Goal: Check status: Check status

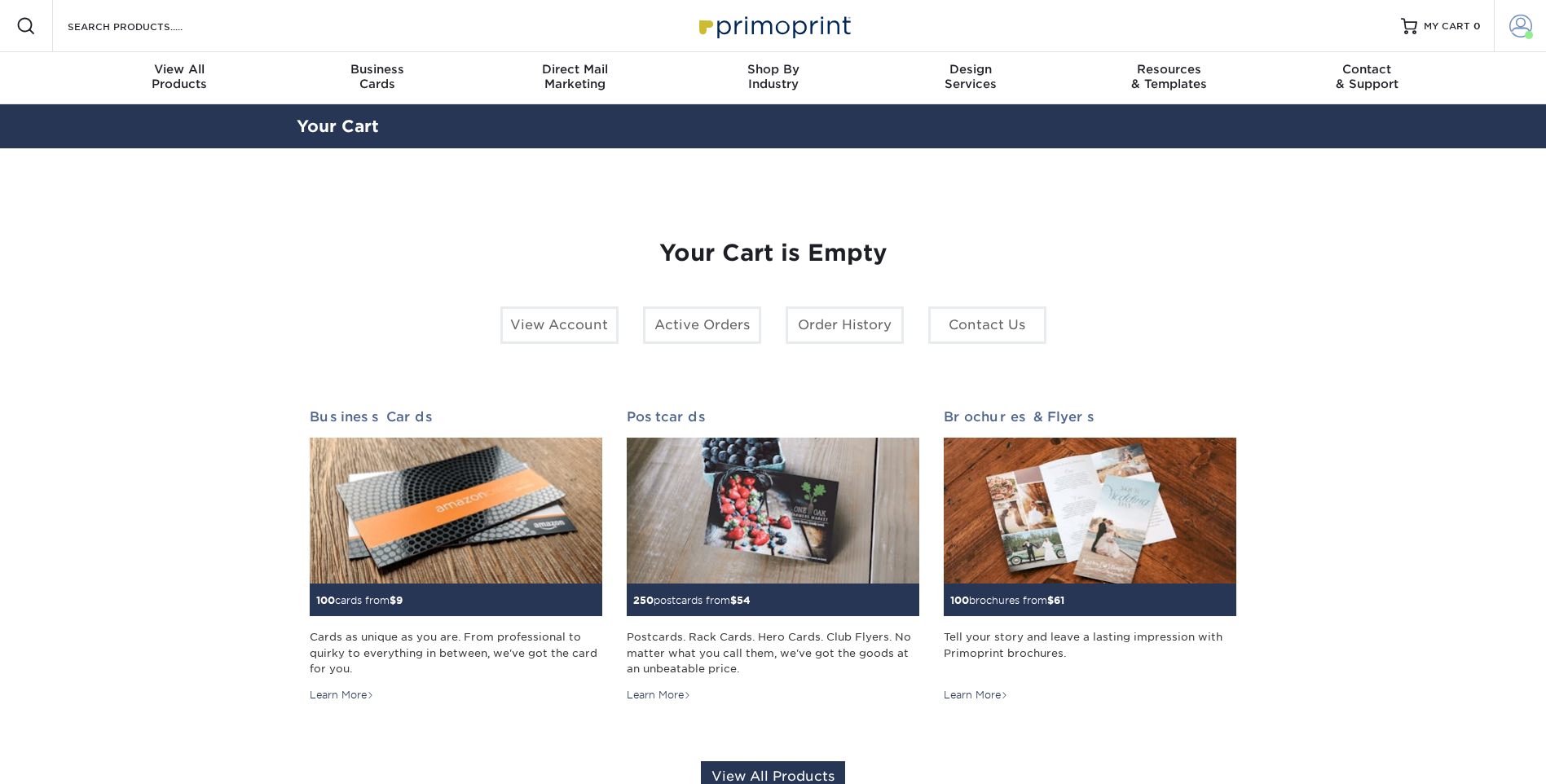
click at [1518, 25] on span at bounding box center [1521, 26] width 23 height 23
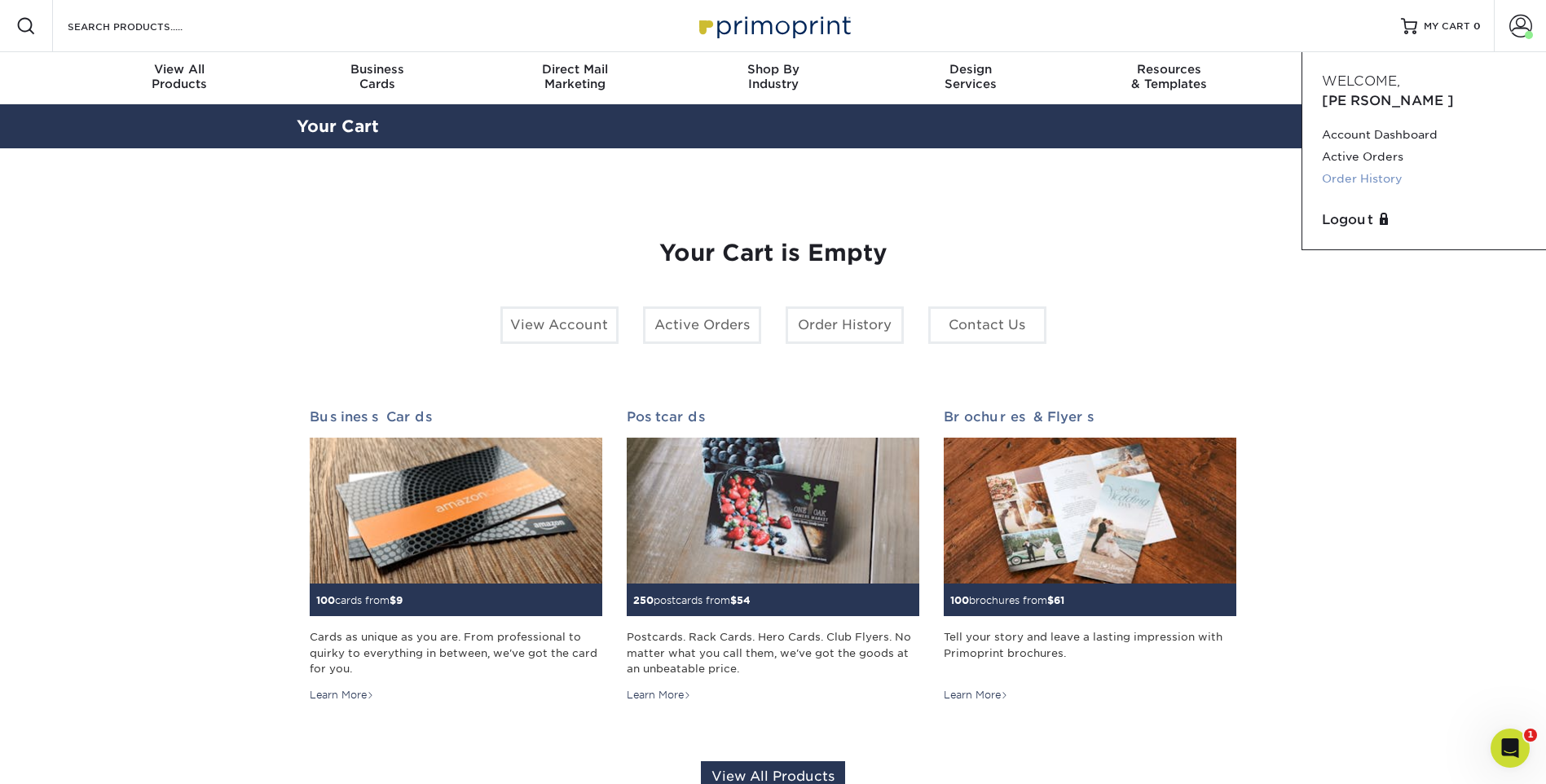
click at [1370, 168] on link "Order History" at bounding box center [1425, 179] width 205 height 22
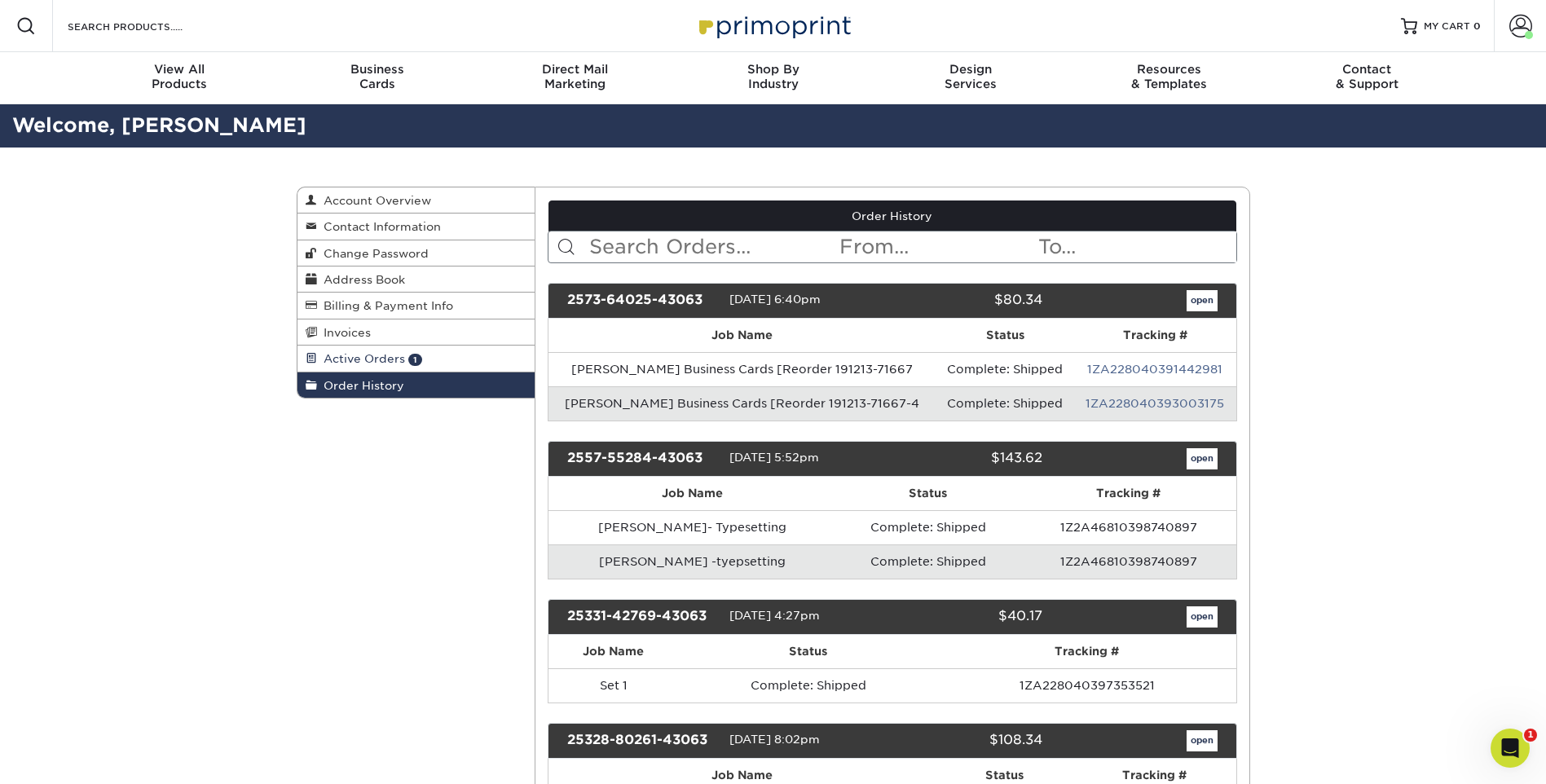
click at [374, 360] on span "Active Orders" at bounding box center [361, 358] width 88 height 13
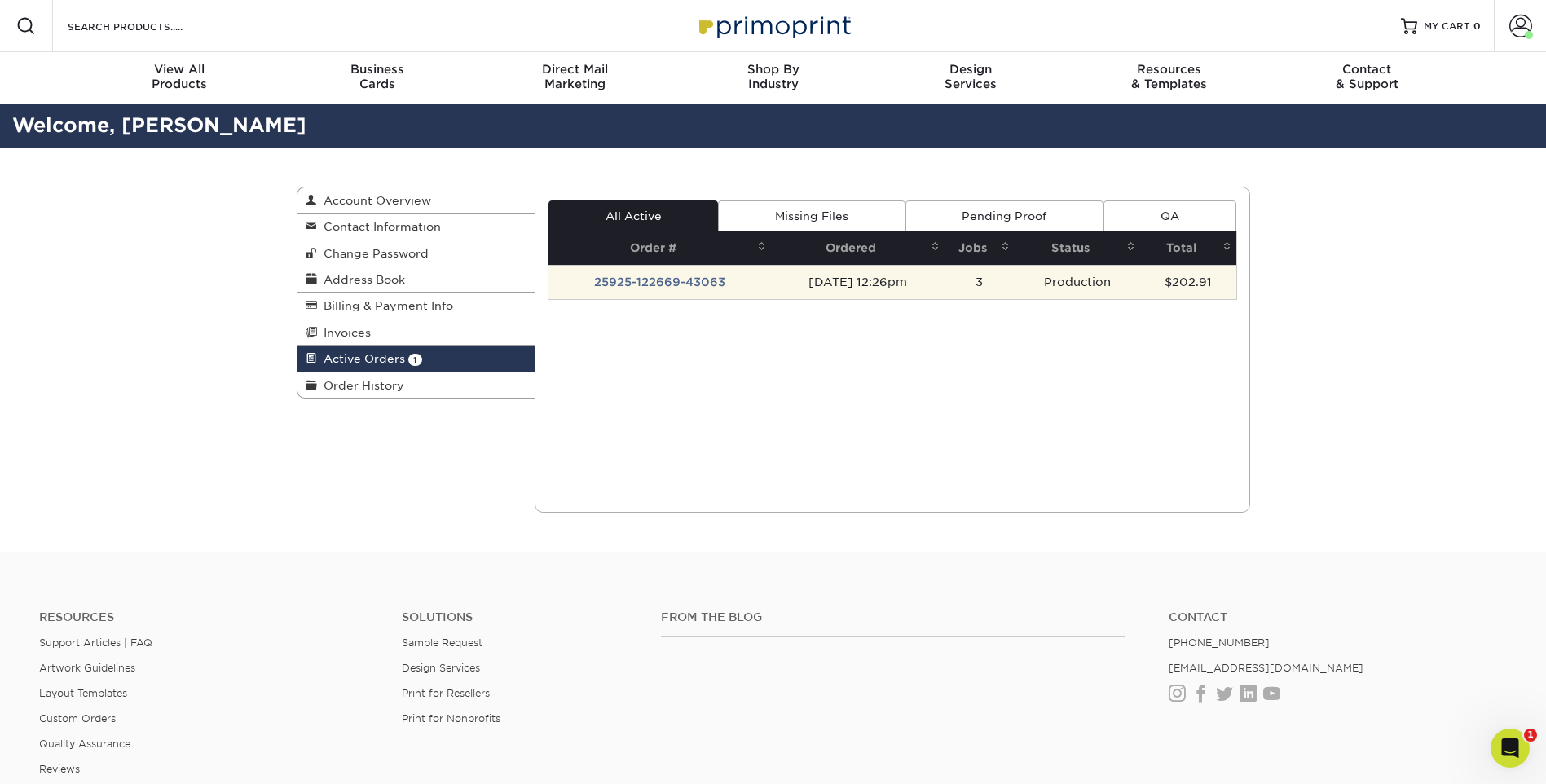
click at [1092, 279] on td "Production" at bounding box center [1078, 282] width 126 height 34
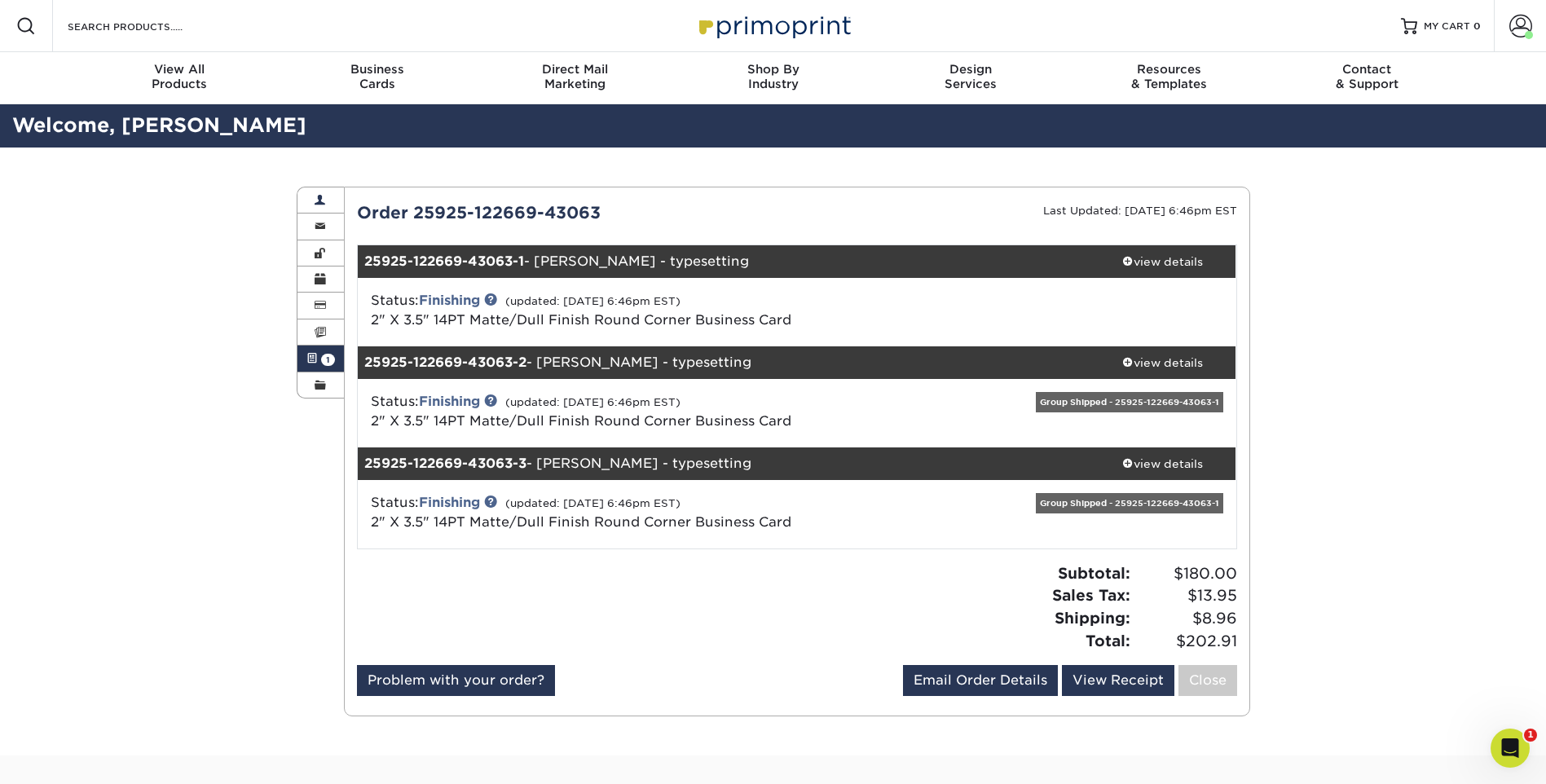
click at [318, 196] on span at bounding box center [320, 200] width 11 height 13
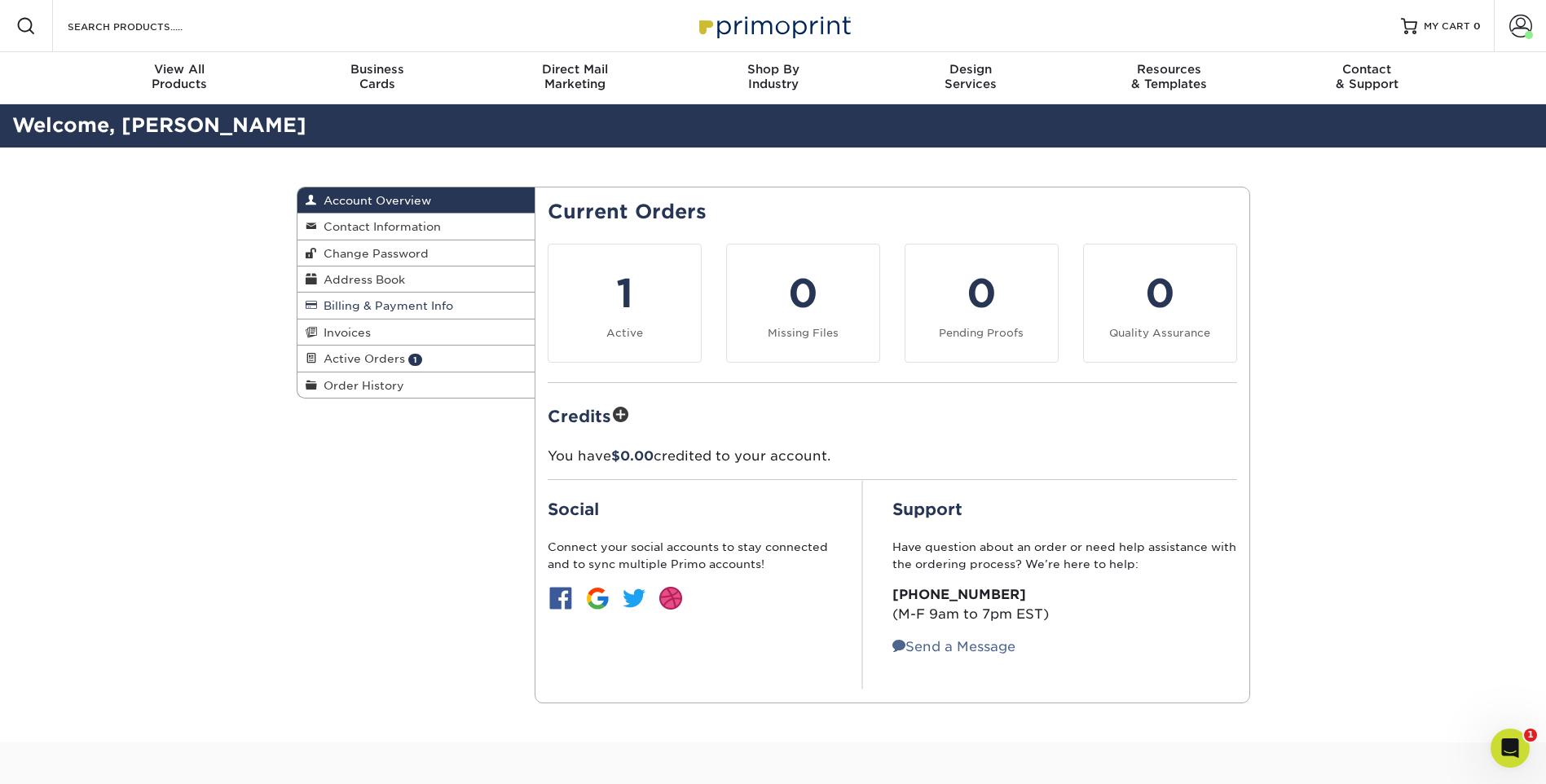
click at [380, 302] on span "Billing & Payment Info" at bounding box center [385, 306] width 136 height 13
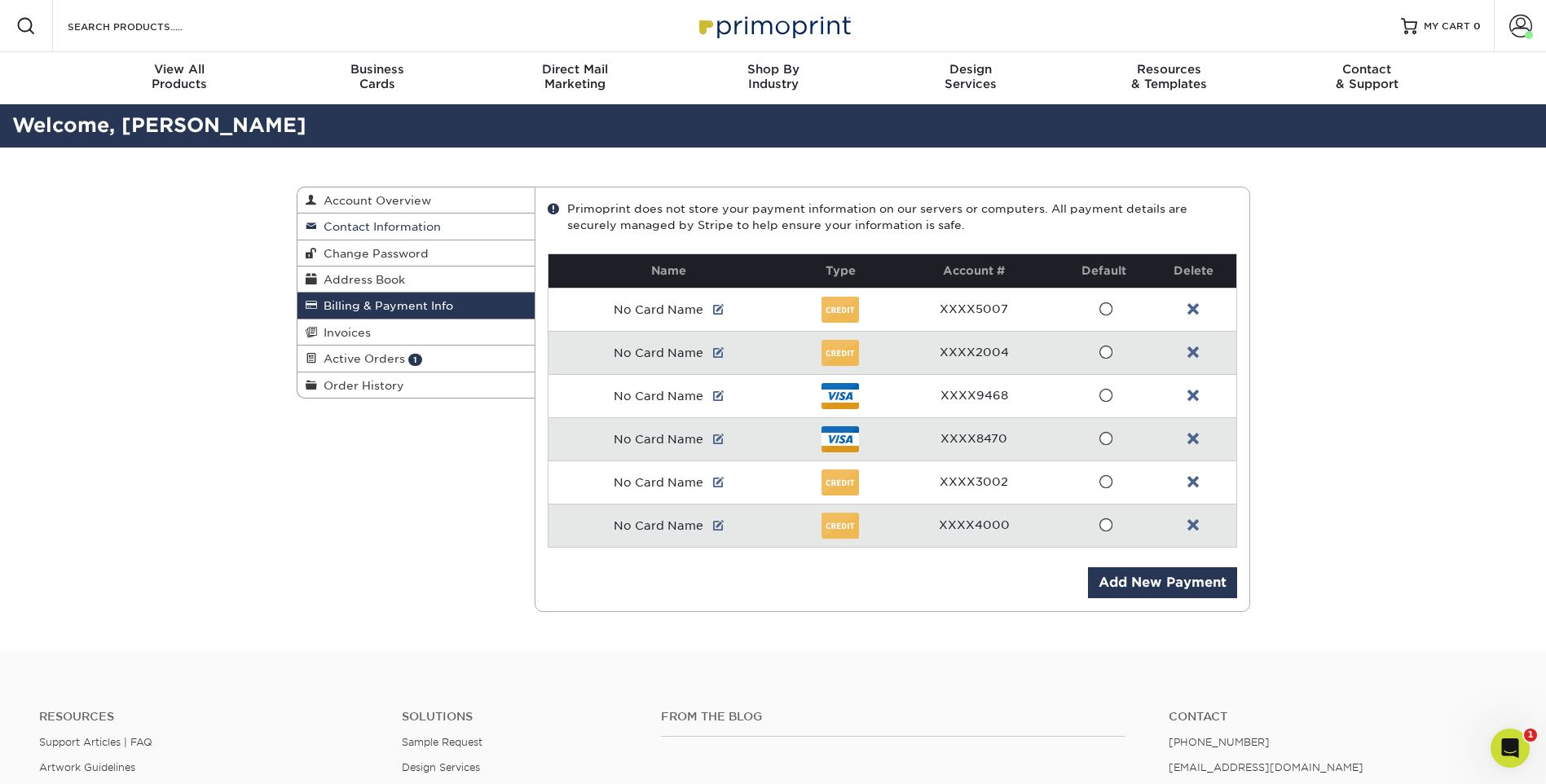
click at [363, 225] on span "Contact Information" at bounding box center [379, 226] width 124 height 13
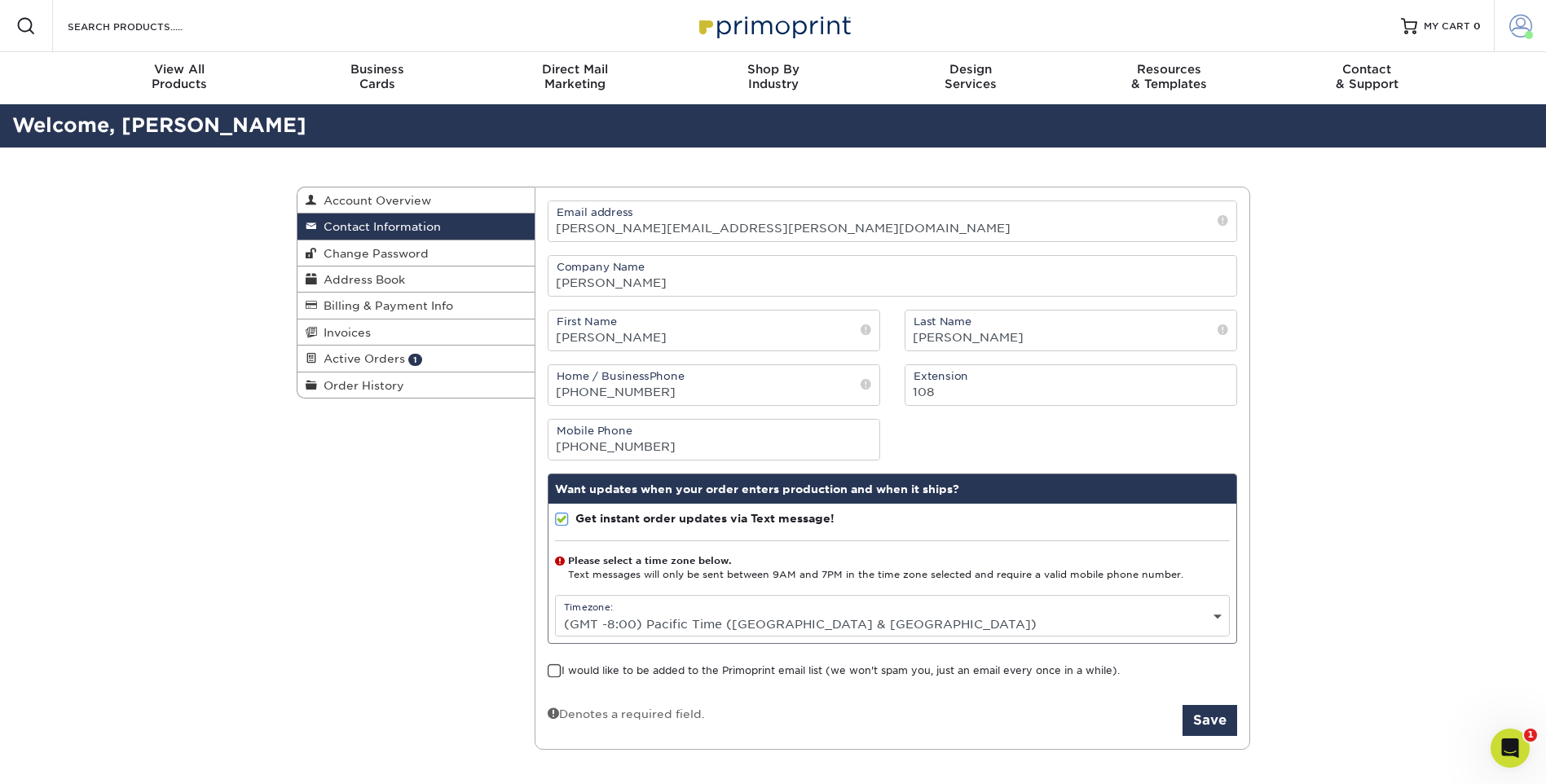
click at [1531, 23] on span at bounding box center [1521, 26] width 23 height 23
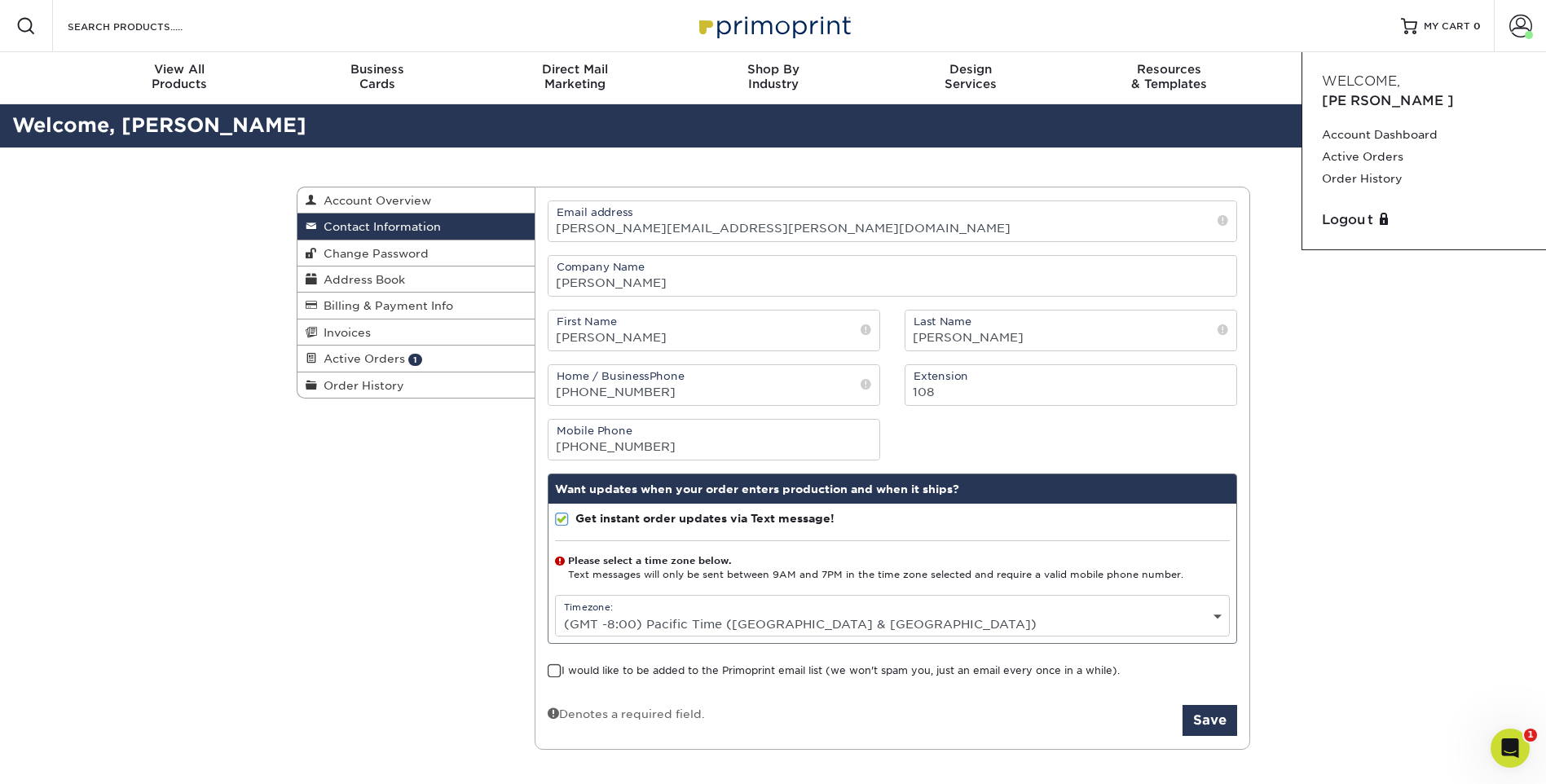
click at [1335, 546] on div "Contact Information Account Overview Contact Information Change Password Addres…" at bounding box center [773, 467] width 1546 height 641
